Goal: Ask a question

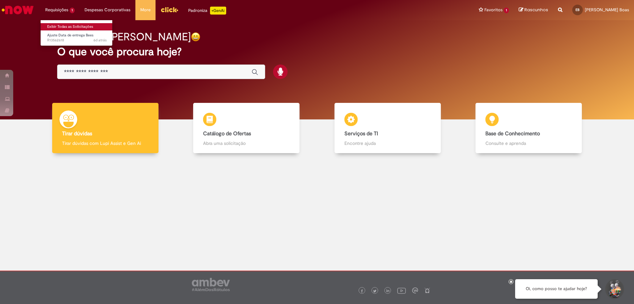
click at [68, 25] on link "Exibir Todas as Solicitações" at bounding box center [77, 26] width 73 height 7
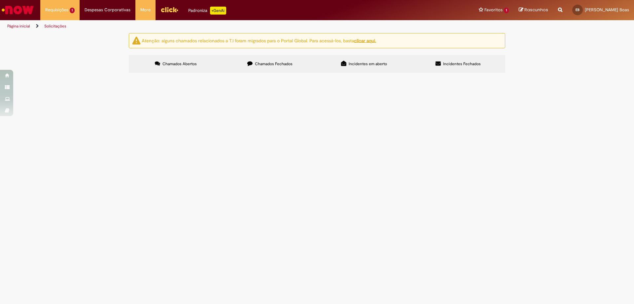
click at [0, 0] on td "R13562618" at bounding box center [0, 0] width 0 height 0
click at [0, 0] on span "Ajuste Data de entrega Bees" at bounding box center [0, 0] width 0 height 0
click at [0, 0] on button at bounding box center [0, 0] width 0 height 0
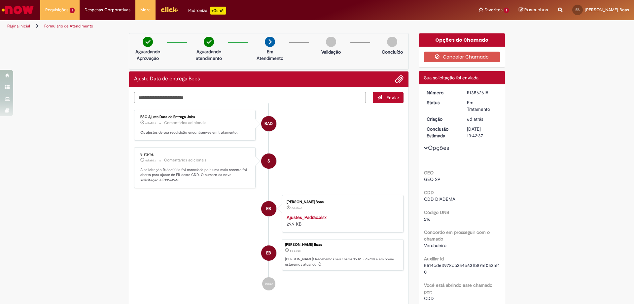
click at [214, 98] on textarea "Digite sua mensagem aqui..." at bounding box center [250, 97] width 232 height 11
click at [190, 101] on textarea "Digite sua mensagem aqui..." at bounding box center [250, 97] width 232 height 11
type textarea "**********"
